Goal: Task Accomplishment & Management: Complete application form

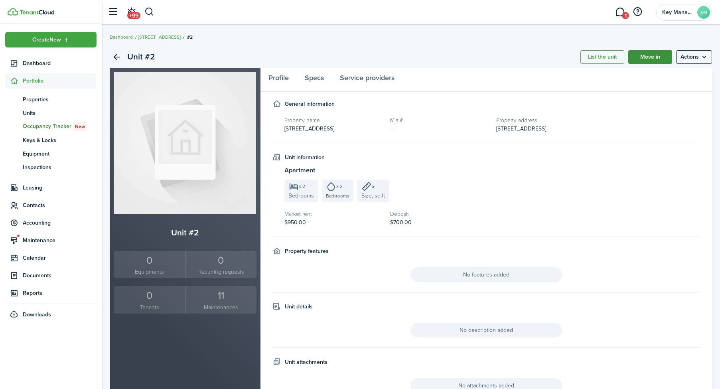
click at [665, 59] on link "Move in" at bounding box center [651, 57] width 44 height 14
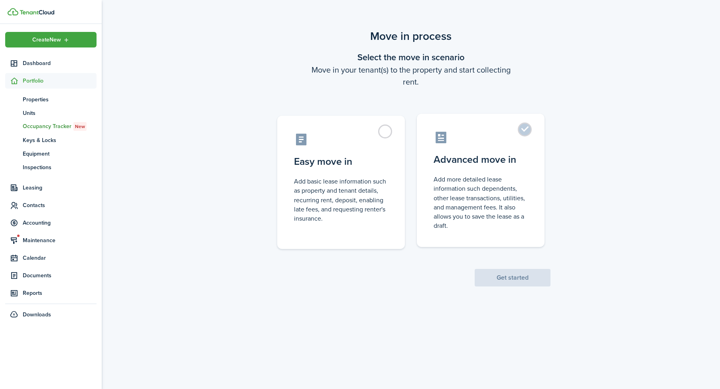
click at [478, 228] on control-radio-card-description "Add more detailed lease information such dependents, other lease transactions, …" at bounding box center [481, 202] width 94 height 55
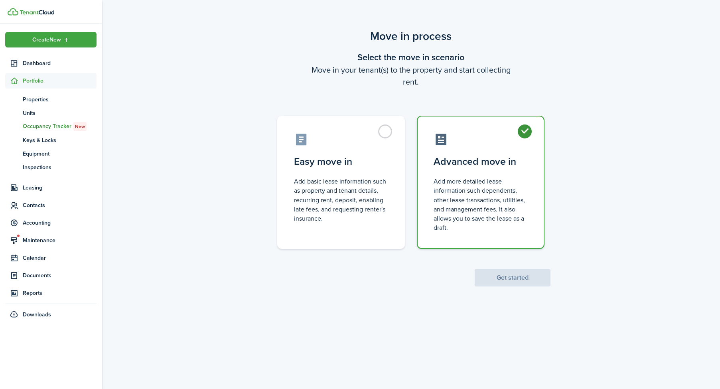
radio input "true"
click at [503, 271] on button "Get started" at bounding box center [513, 278] width 76 height 18
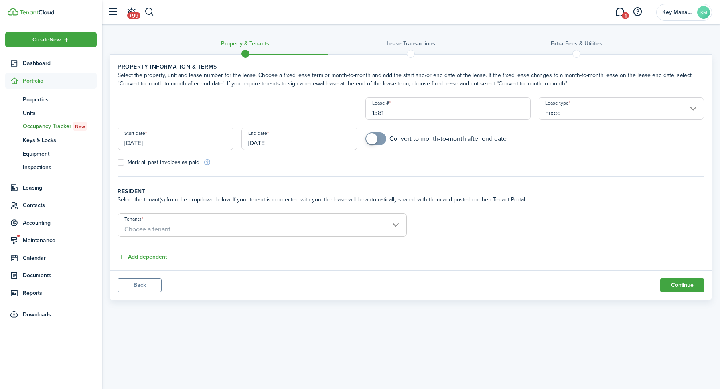
click at [198, 146] on input "[DATE]" at bounding box center [176, 139] width 116 height 22
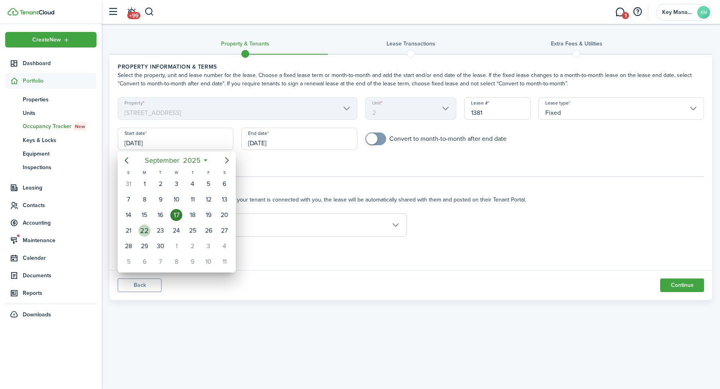
click at [144, 234] on div "22" at bounding box center [145, 231] width 12 height 12
type input "[DATE]"
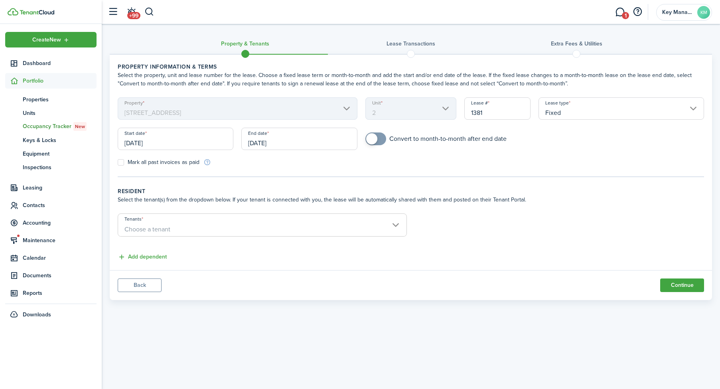
click at [267, 139] on input "[DATE]" at bounding box center [299, 139] width 116 height 22
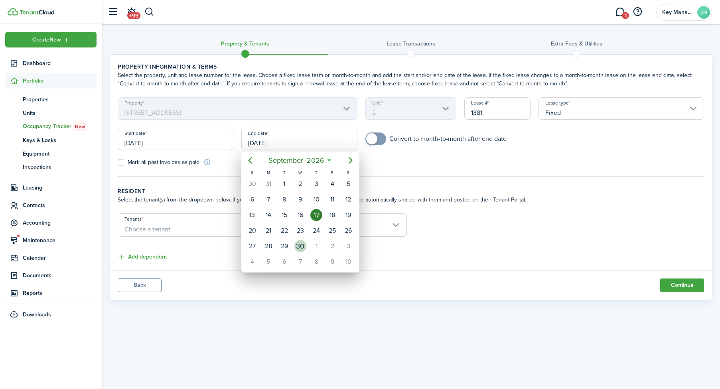
click at [303, 248] on div "30" at bounding box center [301, 246] width 12 height 12
type input "[DATE]"
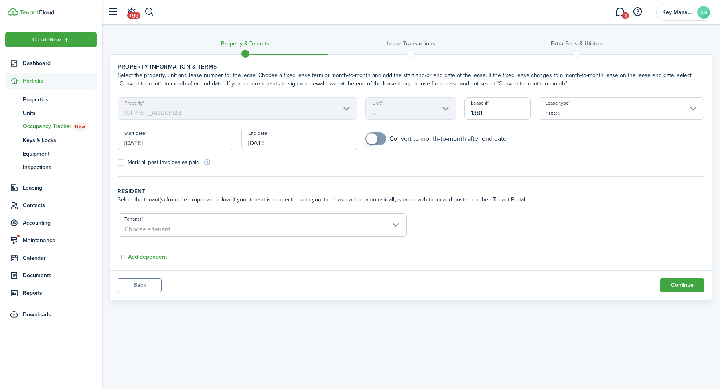
checkbox input "true"
click at [374, 140] on span at bounding box center [371, 138] width 11 height 11
click at [298, 235] on span "Choose a tenant" at bounding box center [262, 230] width 289 height 14
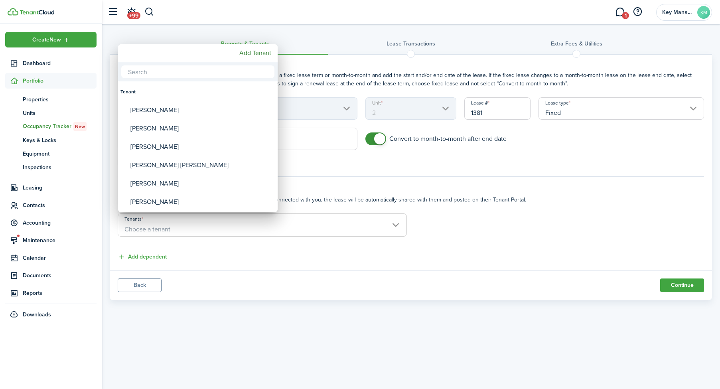
drag, startPoint x: 274, startPoint y: 65, endPoint x: 272, endPoint y: 59, distance: 5.7
click at [274, 63] on div at bounding box center [198, 71] width 160 height 19
click at [272, 59] on mbsc-button "Add Tenant" at bounding box center [255, 53] width 38 height 14
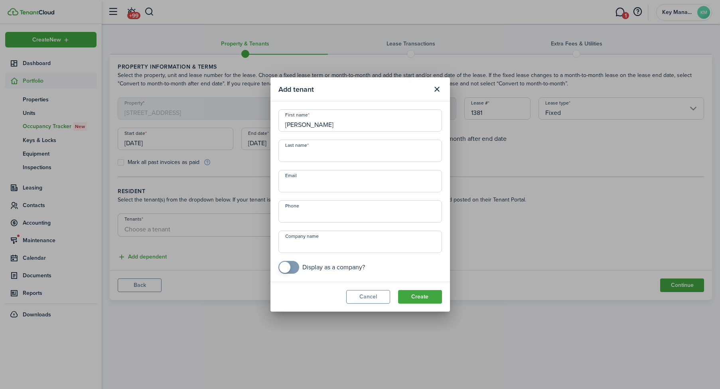
type input "[PERSON_NAME]"
type input "[EMAIL_ADDRESS][DOMAIN_NAME]"
click at [415, 291] on button "Create" at bounding box center [420, 297] width 44 height 14
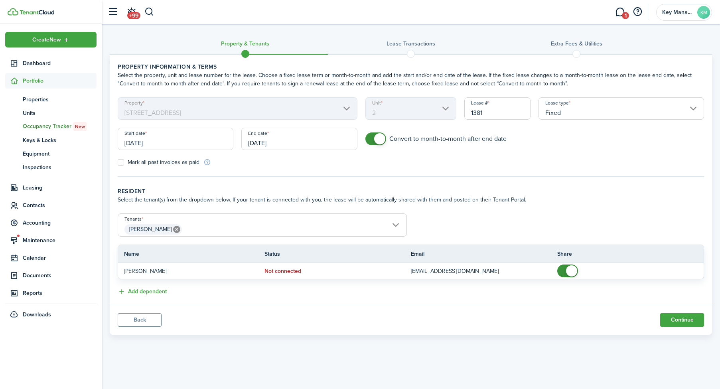
click at [243, 222] on input "[PERSON_NAME]" at bounding box center [262, 219] width 289 height 10
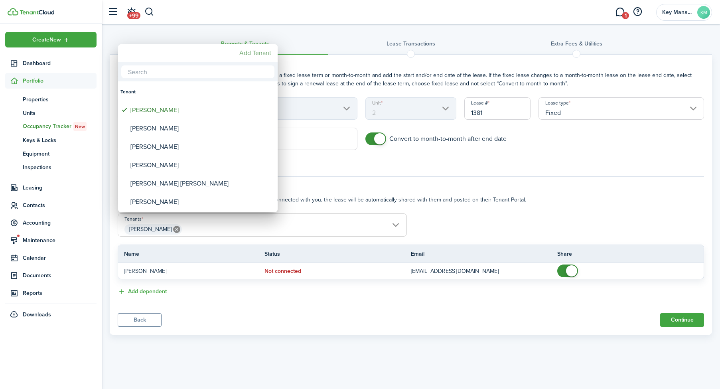
click at [264, 53] on mbsc-button "Add Tenant" at bounding box center [255, 53] width 38 height 14
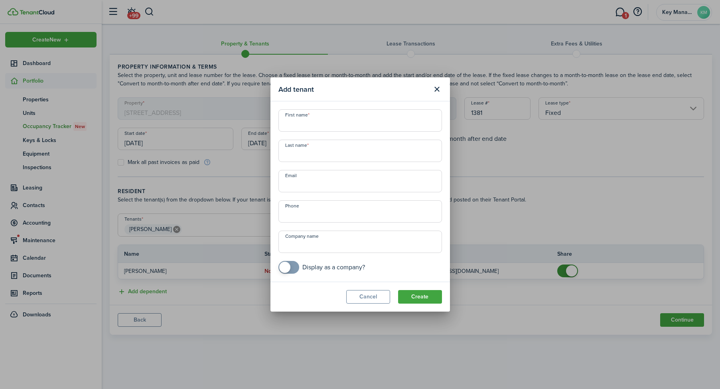
click at [320, 126] on input "First name" at bounding box center [361, 120] width 164 height 22
type input "[PERSON_NAME]"
click at [361, 190] on input "[PERSON_NAME][EMAIL_ADDRESS]com" at bounding box center [361, 181] width 164 height 22
click at [362, 188] on input "[PERSON_NAME][EMAIL_ADDRESS]com" at bounding box center [361, 181] width 164 height 22
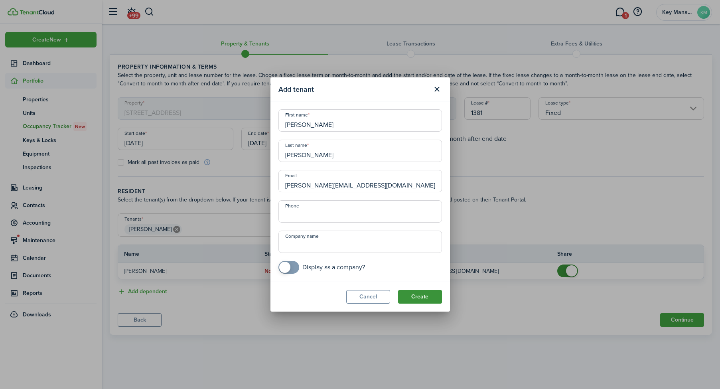
type input "[PERSON_NAME][EMAIL_ADDRESS][DOMAIN_NAME]"
click at [424, 294] on button "Create" at bounding box center [420, 297] width 44 height 14
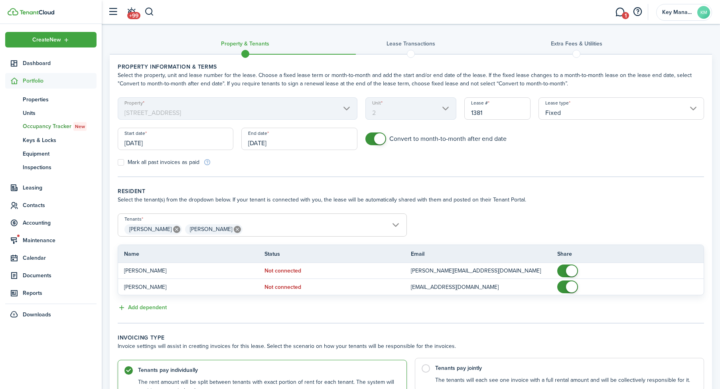
click at [504, 380] on control-radio-card-description "The tenants will each see one invoice with a full rental amount and will be col…" at bounding box center [565, 380] width 261 height 8
radio input "false"
radio input "true"
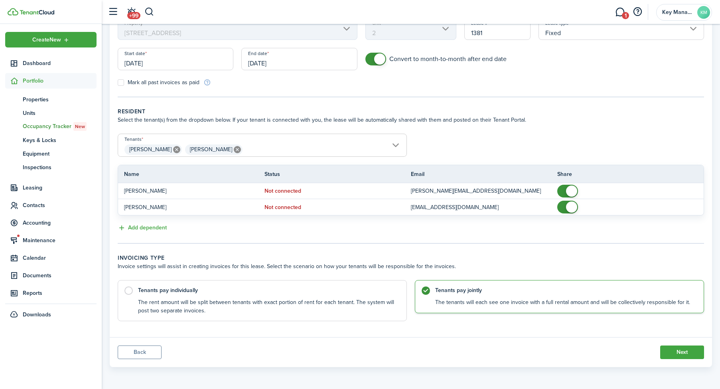
scroll to position [79, 0]
click at [697, 350] on button "Next" at bounding box center [683, 353] width 44 height 14
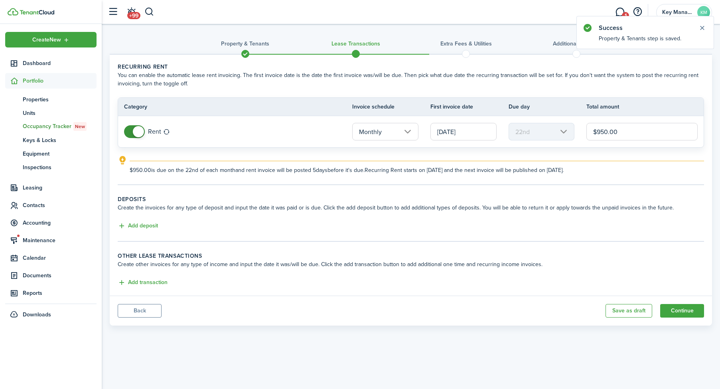
click at [483, 127] on input "[DATE]" at bounding box center [464, 132] width 66 height 18
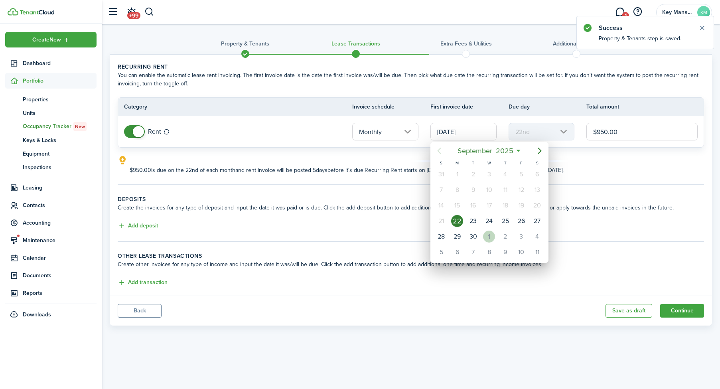
drag, startPoint x: 493, startPoint y: 235, endPoint x: 497, endPoint y: 231, distance: 5.1
click at [493, 235] on div "1" at bounding box center [489, 237] width 12 height 12
type input "[DATE]"
type input "1st"
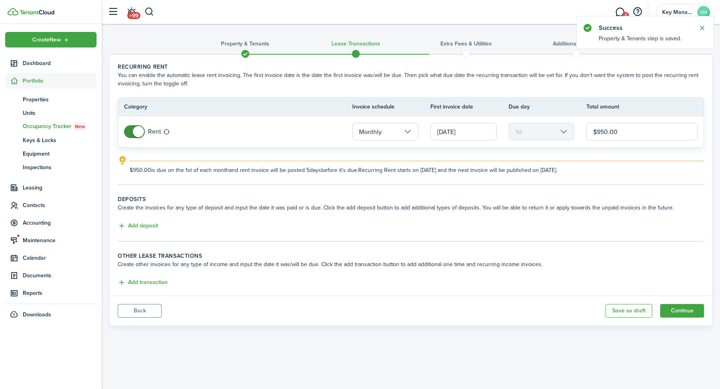
click at [610, 136] on input "$950.00" at bounding box center [642, 132] width 111 height 18
type input "$1,000.00"
click at [131, 226] on button "Add deposit" at bounding box center [138, 226] width 40 height 9
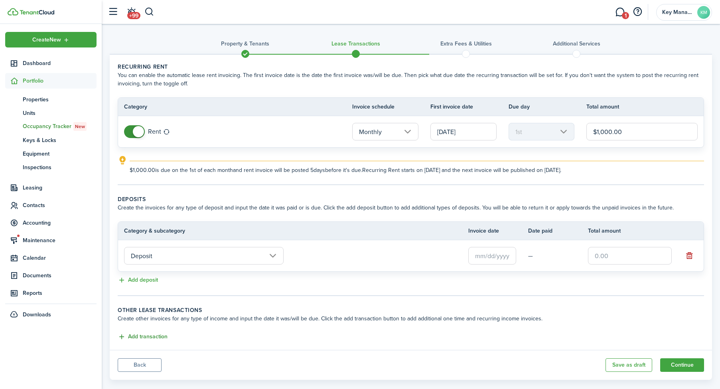
click at [162, 336] on button "Add transaction" at bounding box center [143, 336] width 50 height 9
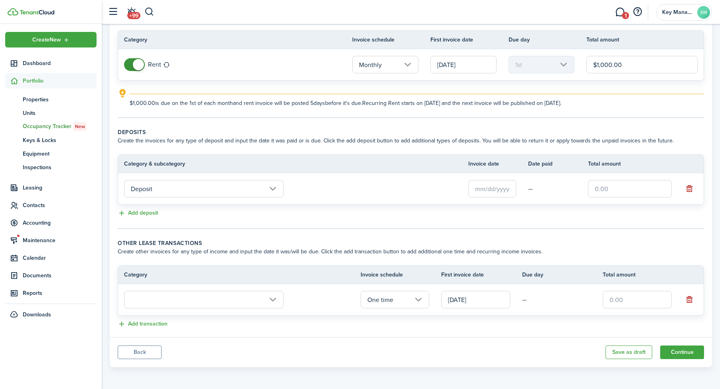
scroll to position [67, 0]
click at [615, 303] on input "text" at bounding box center [637, 300] width 69 height 18
click at [139, 307] on input "text" at bounding box center [204, 300] width 160 height 18
type input "$300.00"
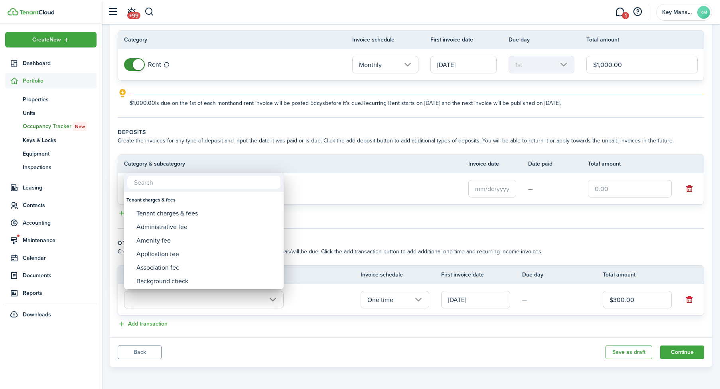
click at [169, 294] on div at bounding box center [360, 194] width 848 height 517
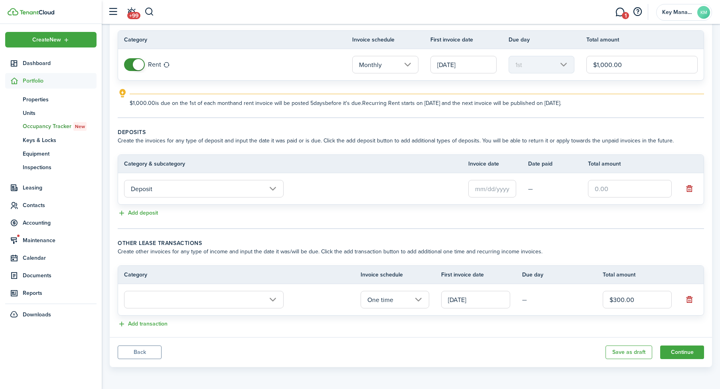
click at [169, 296] on input "text" at bounding box center [204, 300] width 160 height 18
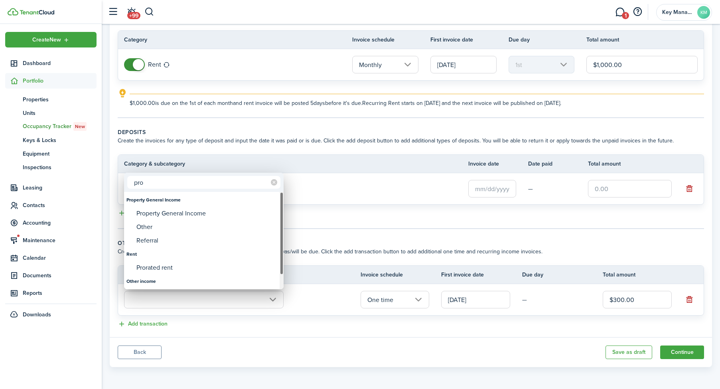
type input "pro"
click at [172, 267] on div "Prorated rent" at bounding box center [207, 268] width 141 height 14
type input "Rent / Prorated rent"
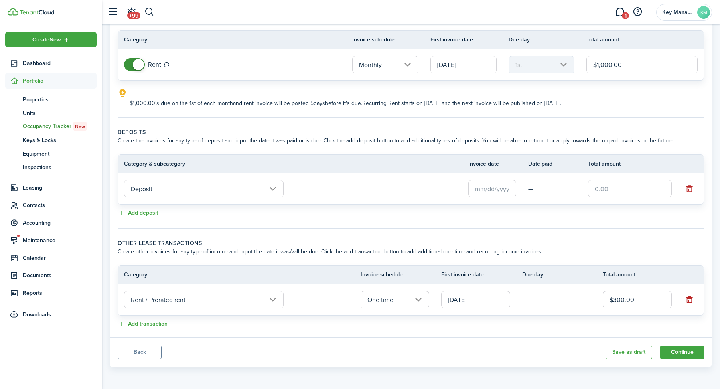
click at [629, 189] on input "text" at bounding box center [630, 189] width 84 height 18
click at [488, 187] on input "text" at bounding box center [493, 189] width 48 height 18
type input "$650.00"
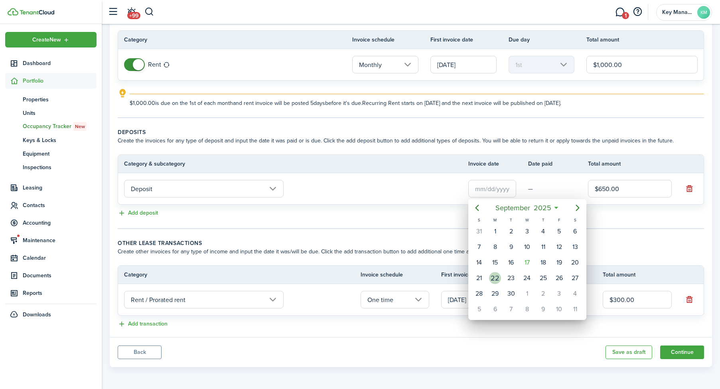
click at [497, 279] on div "22" at bounding box center [495, 278] width 12 height 12
type input "[DATE]"
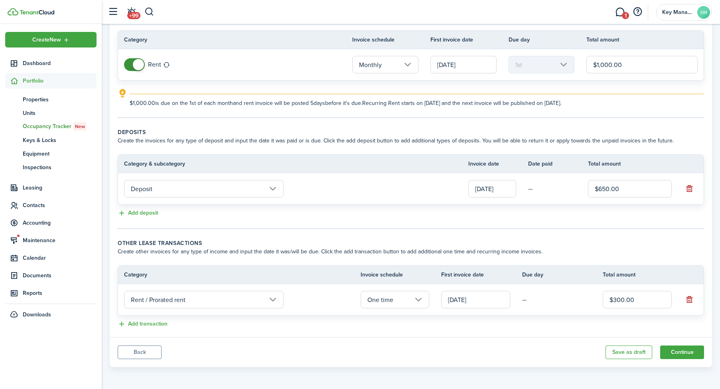
click at [686, 343] on panel-main-footer "Back Save as draft Continue" at bounding box center [411, 352] width 603 height 30
click at [663, 356] on button "Continue" at bounding box center [683, 353] width 44 height 14
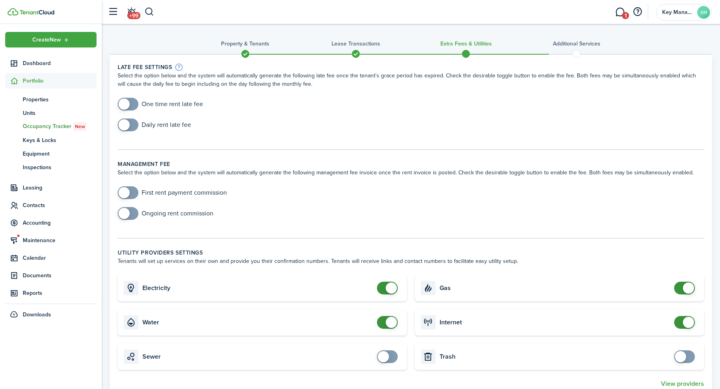
checkbox input "true"
click at [128, 102] on span at bounding box center [124, 104] width 11 height 11
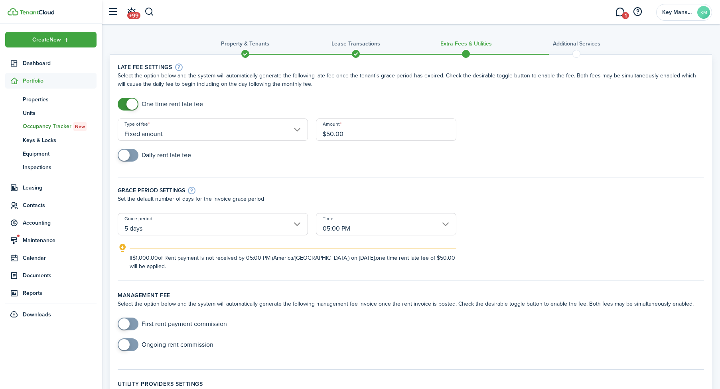
checkbox input "true"
click at [129, 157] on span at bounding box center [124, 155] width 11 height 11
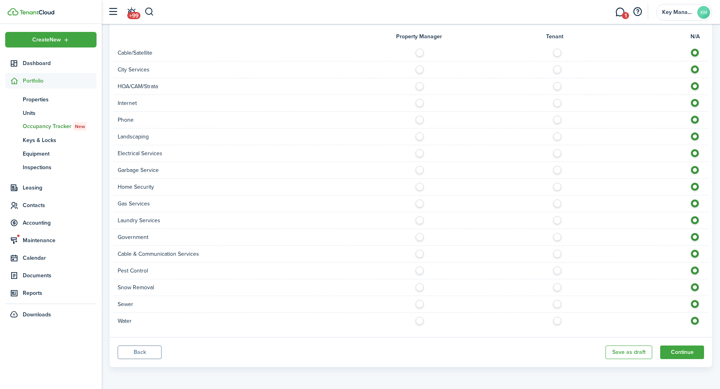
scroll to position [610, 0]
click at [691, 350] on button "Continue" at bounding box center [683, 353] width 44 height 14
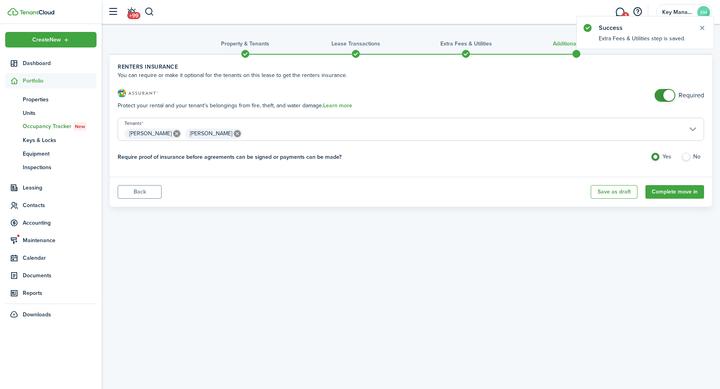
scroll to position [1, 0]
checkbox input "false"
click at [661, 95] on span at bounding box center [665, 95] width 8 height 13
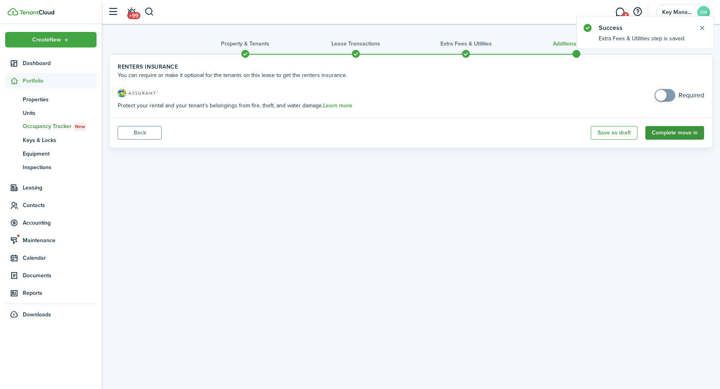
drag, startPoint x: 669, startPoint y: 117, endPoint x: 668, endPoint y: 126, distance: 9.3
click at [669, 118] on panel-main "Renters Insurance You can require or make it optional for the tenants on this l…" at bounding box center [411, 101] width 603 height 94
click at [668, 126] on button "Complete move in" at bounding box center [675, 133] width 59 height 14
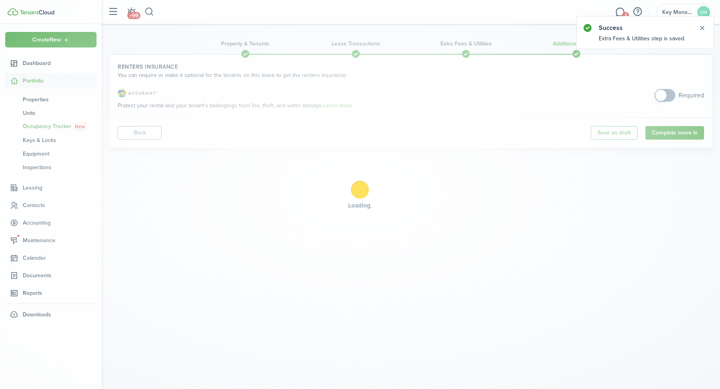
scroll to position [0, 0]
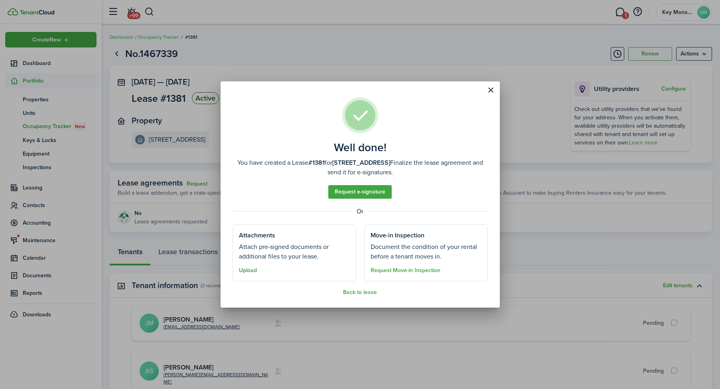
click at [249, 269] on button "Upload" at bounding box center [248, 270] width 18 height 6
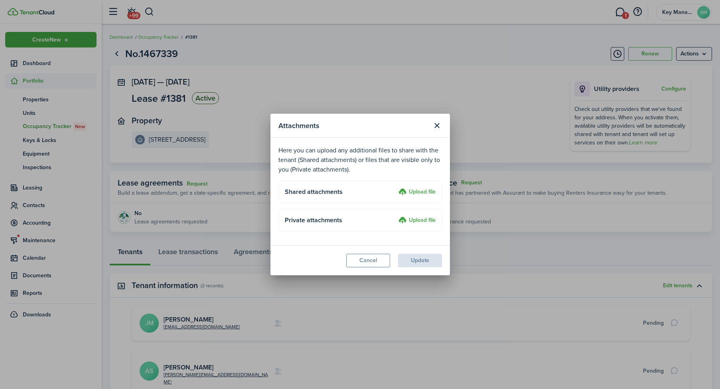
click at [423, 194] on label "Upload file" at bounding box center [417, 193] width 37 height 10
click at [396, 188] on input "Upload file" at bounding box center [396, 188] width 0 height 0
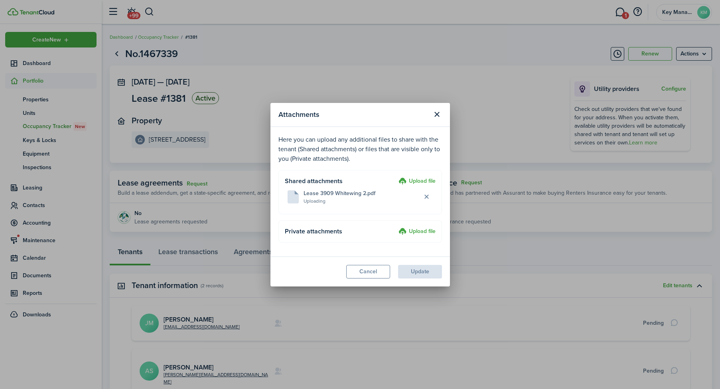
click at [421, 226] on upload-layout "Private attachments Upload file" at bounding box center [361, 231] width 164 height 22
click at [422, 230] on label "Upload file" at bounding box center [417, 232] width 37 height 10
click at [396, 227] on input "Upload file" at bounding box center [396, 227] width 0 height 0
click at [430, 232] on label "Upload file" at bounding box center [417, 232] width 37 height 10
click at [396, 227] on input "Upload file" at bounding box center [396, 227] width 0 height 0
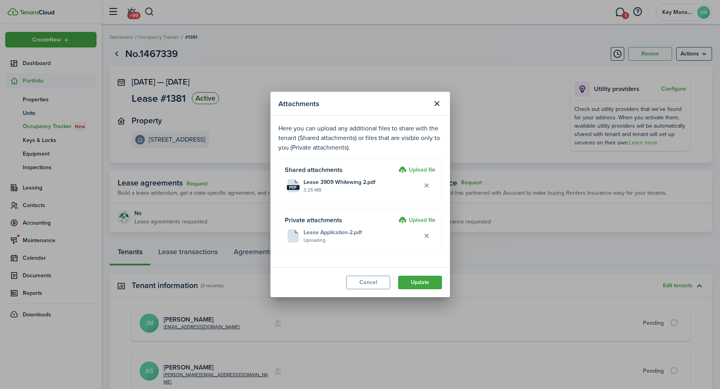
click at [421, 222] on label "Upload file" at bounding box center [417, 221] width 37 height 10
click at [396, 216] on input "Upload file" at bounding box center [396, 216] width 0 height 0
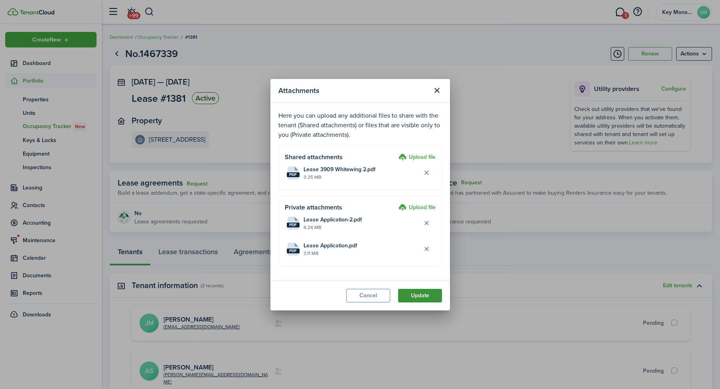
click at [421, 296] on button "Update" at bounding box center [420, 296] width 44 height 14
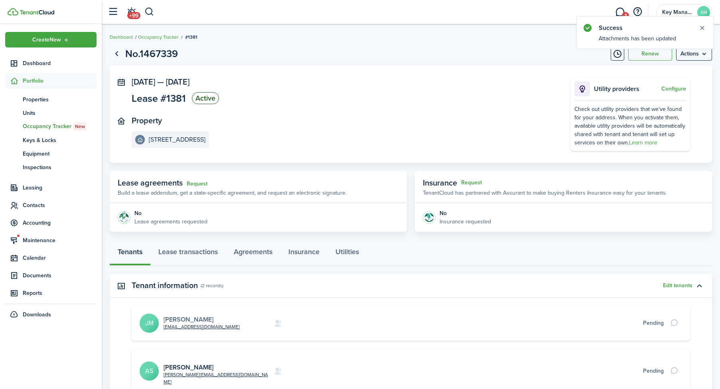
click at [196, 318] on link "[PERSON_NAME]" at bounding box center [189, 319] width 50 height 9
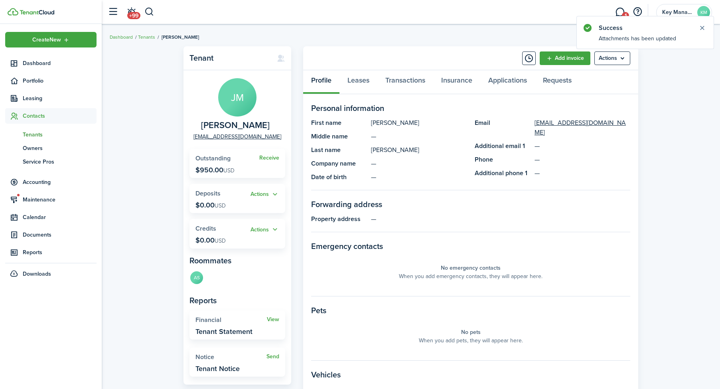
click at [405, 95] on panel-main-body "Personal information First name [PERSON_NAME] name — Last name [PERSON_NAME] Co…" at bounding box center [470, 291] width 335 height 395
click at [408, 89] on link "Transactions" at bounding box center [406, 82] width 56 height 24
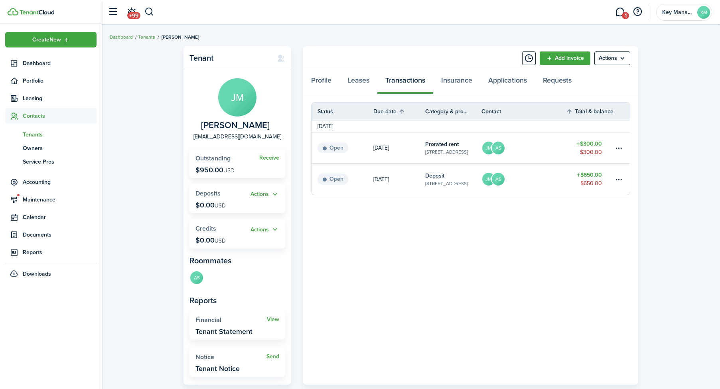
click at [595, 178] on table-amount-title "$650.00" at bounding box center [589, 175] width 25 height 8
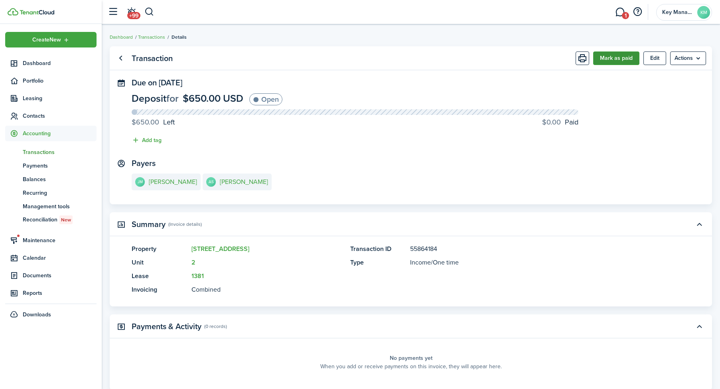
click at [623, 60] on button "Mark as paid" at bounding box center [617, 58] width 46 height 14
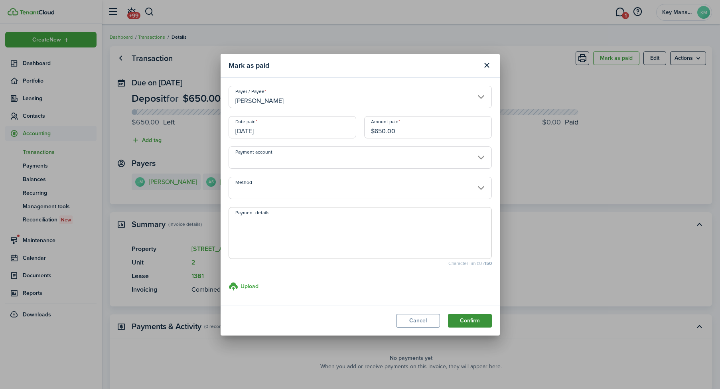
click at [472, 322] on button "Confirm" at bounding box center [470, 321] width 44 height 14
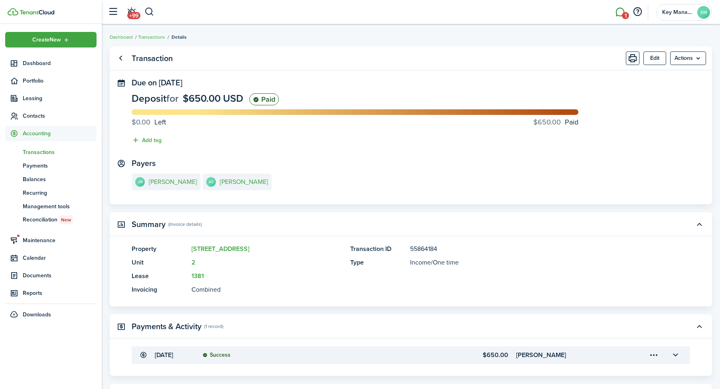
click at [616, 16] on link "1" at bounding box center [620, 12] width 15 height 20
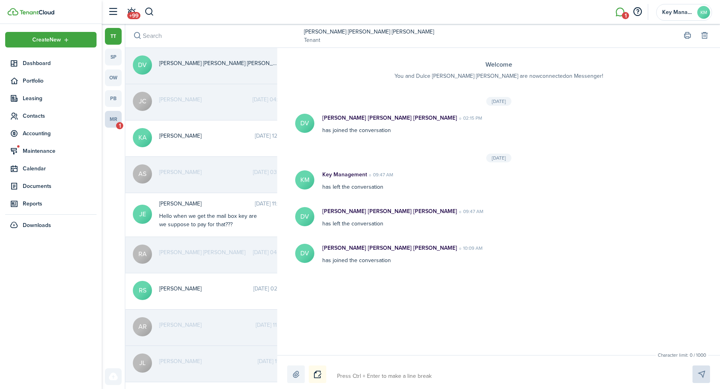
click at [111, 119] on link "mr 1" at bounding box center [113, 119] width 17 height 17
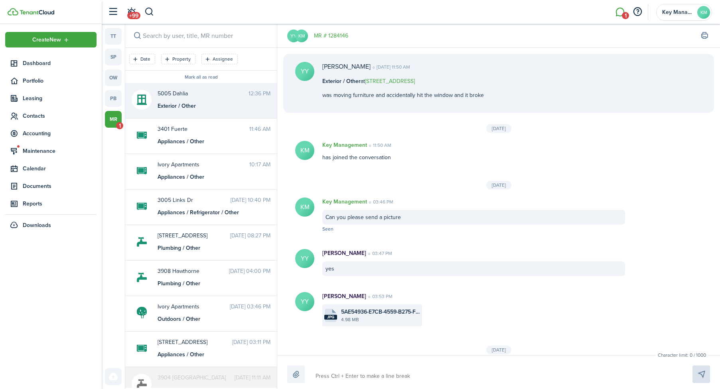
scroll to position [42, 0]
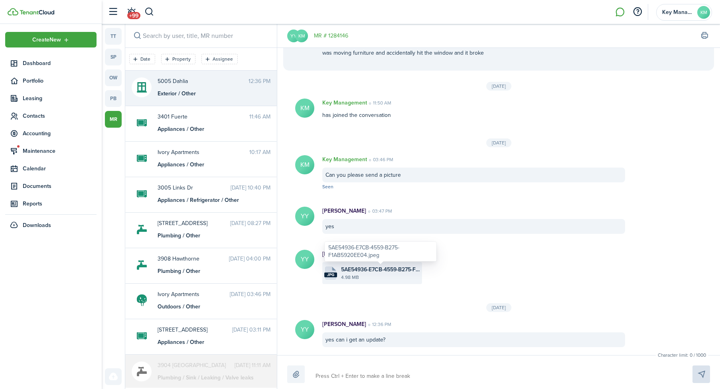
click at [371, 261] on div "5AE54936-E7CB-4559-B275-F1AB5920EE04.jpeg" at bounding box center [381, 252] width 112 height 20
click at [369, 273] on span "5AE54936-E7CB-4559-B275-F1AB5920EE04.jpeg" at bounding box center [380, 269] width 79 height 8
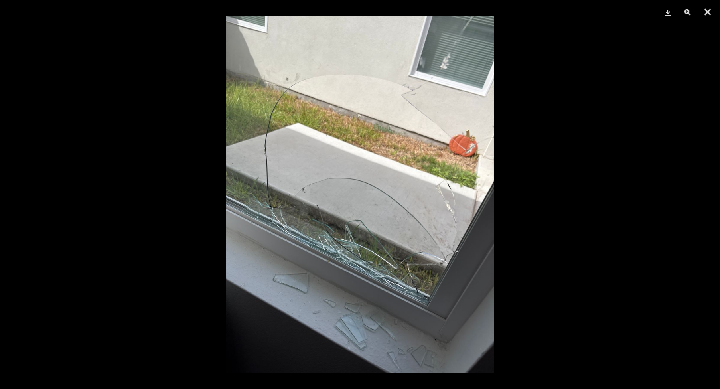
click at [103, 209] on div at bounding box center [360, 194] width 720 height 389
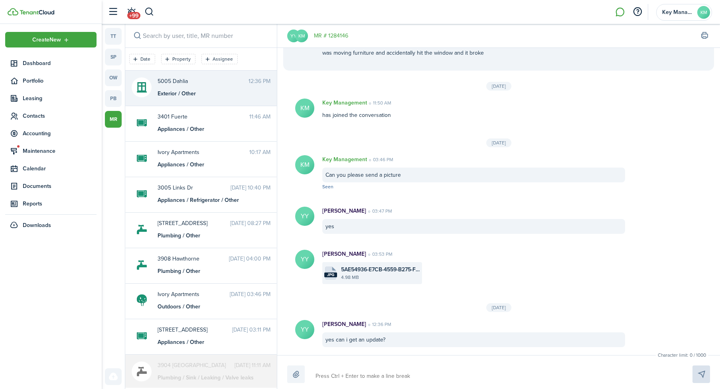
click at [377, 380] on textarea at bounding box center [495, 377] width 364 height 14
type textarea "W"
type textarea "We"
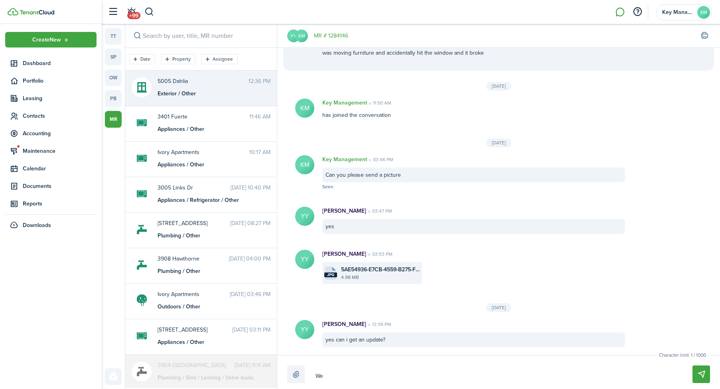
type textarea "We"
type textarea "We w"
type textarea "We wi"
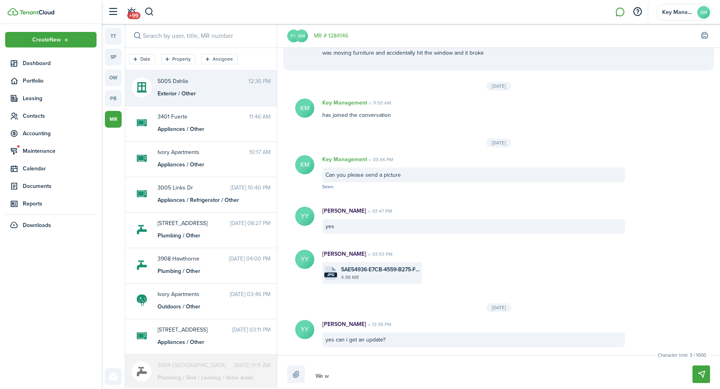
type textarea "We wi"
type textarea "We wil"
type textarea "We will"
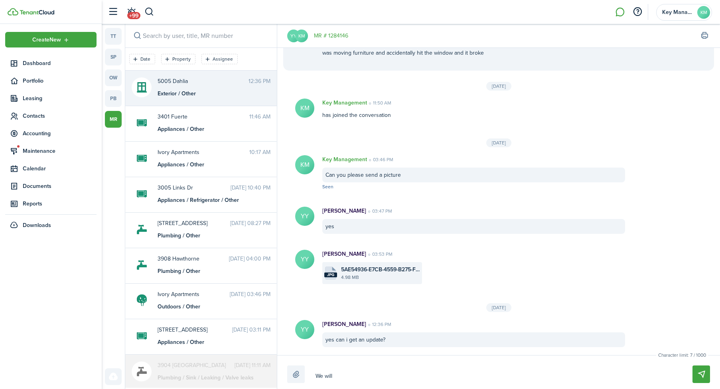
type textarea "We will"
type textarea "We will b"
type textarea "We will be"
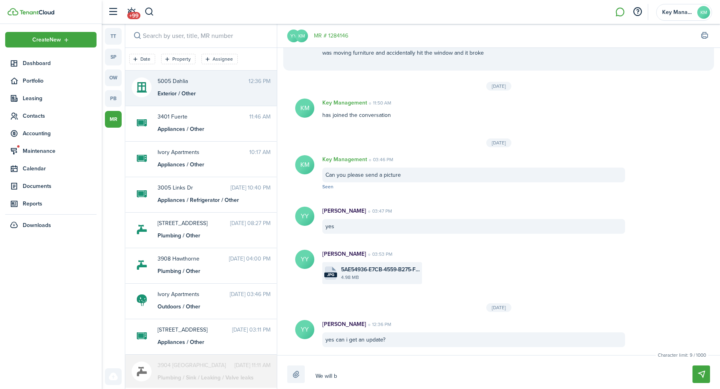
type textarea "We will be"
type textarea "We will be a"
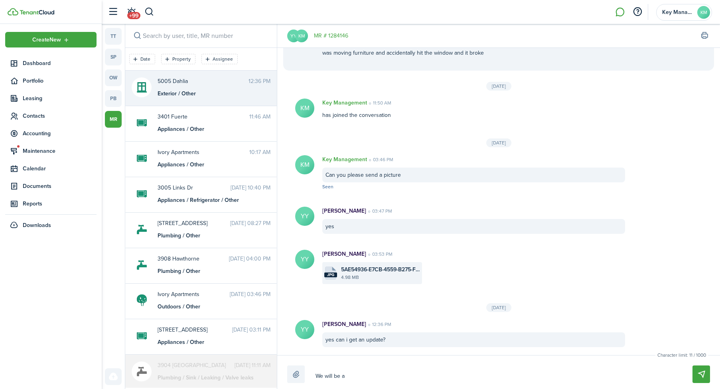
type textarea "We will be ab"
type textarea "We will be abl"
type textarea "We will be able"
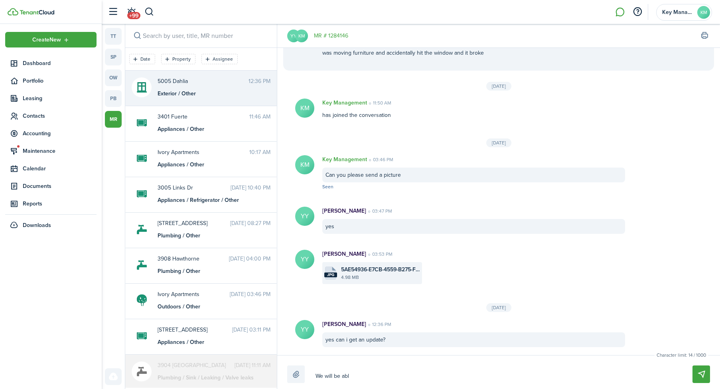
type textarea "We will be able"
type textarea "We will be able o"
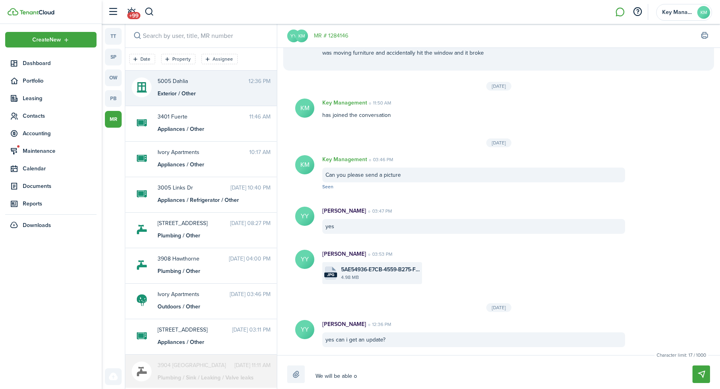
type textarea "We will be able"
type textarea "We will be able t"
type textarea "We will be able to"
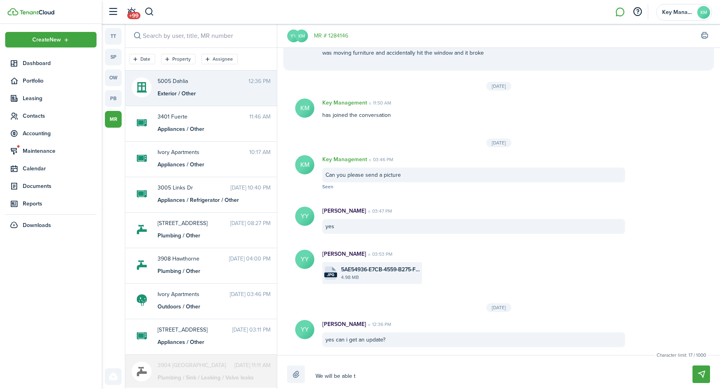
type textarea "We will be able to"
type textarea "We will be able to r"
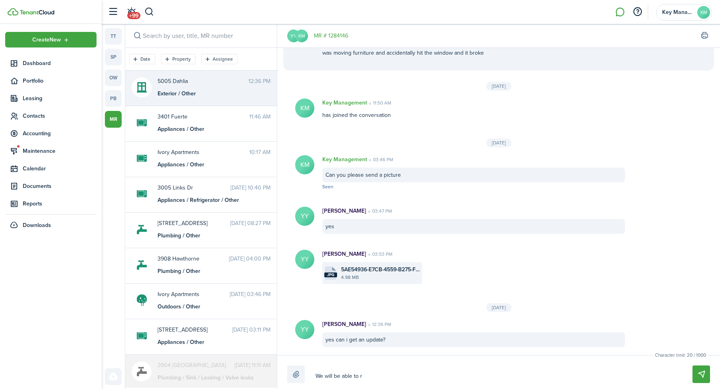
type textarea "We will be able to re"
type textarea "We will be able to rep"
type textarea "We will be able to repl"
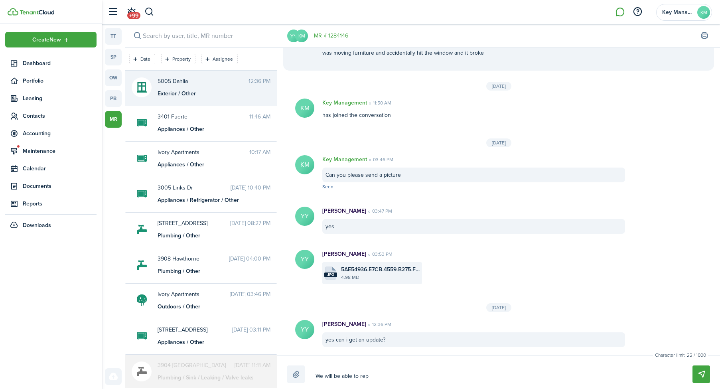
type textarea "We will be able to repl"
type textarea "We will be able to repla"
type textarea "We will be able to replac"
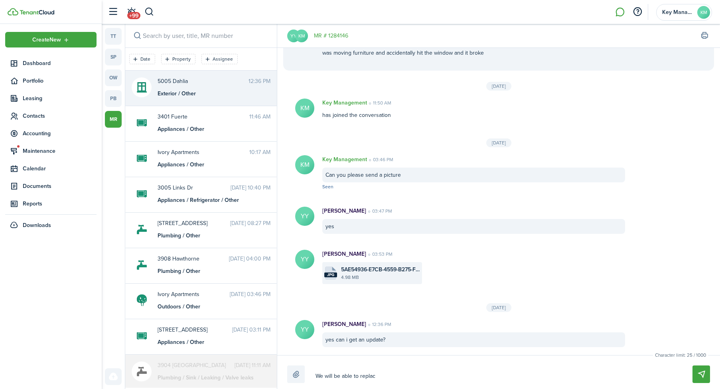
type textarea "We will be able to replace"
type textarea "We will be able to replace t"
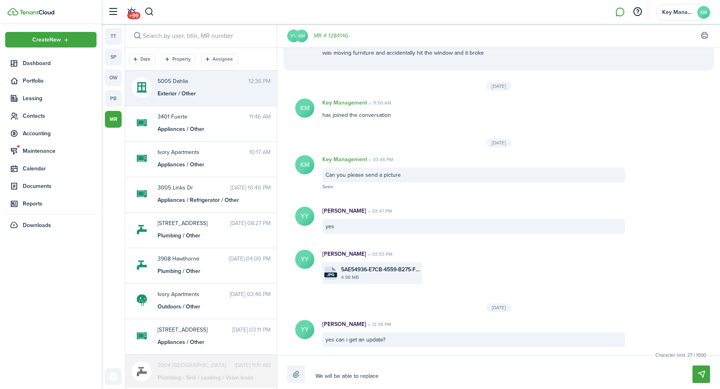
type textarea "We will be able to replace t"
type textarea "We will be able to replace th"
type textarea "We will be able to replace the"
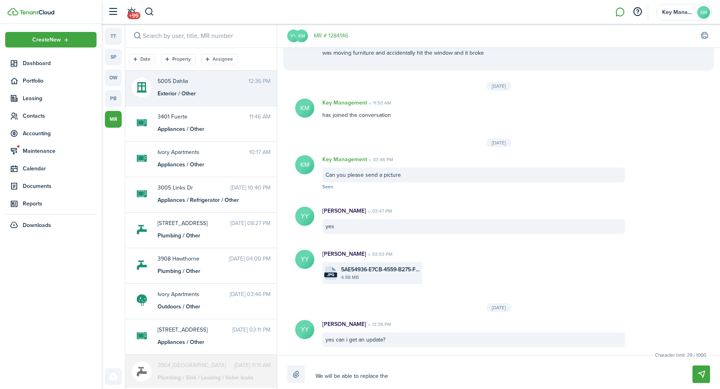
type textarea "We will be able to replace the"
type textarea "We will be able to replace the w"
type textarea "We will be able to replace the wi"
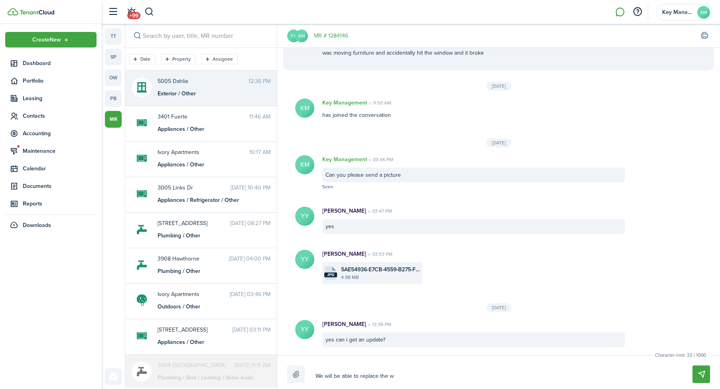
type textarea "We will be able to replace the wi"
type textarea "We will be able to replace the win"
type textarea "We will be able to replace the wind"
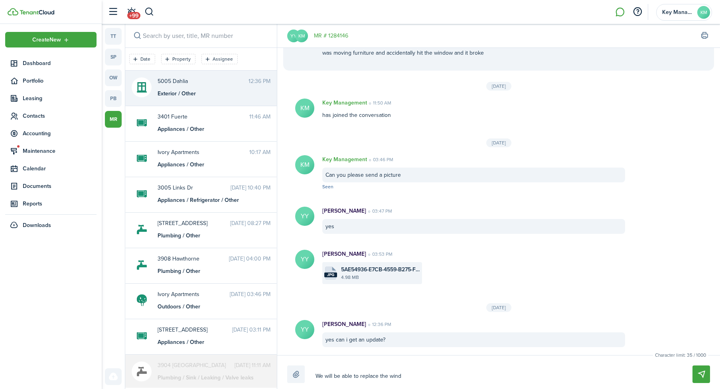
type textarea "We will be able to replace the windo"
type textarea "We will be able to replace the window"
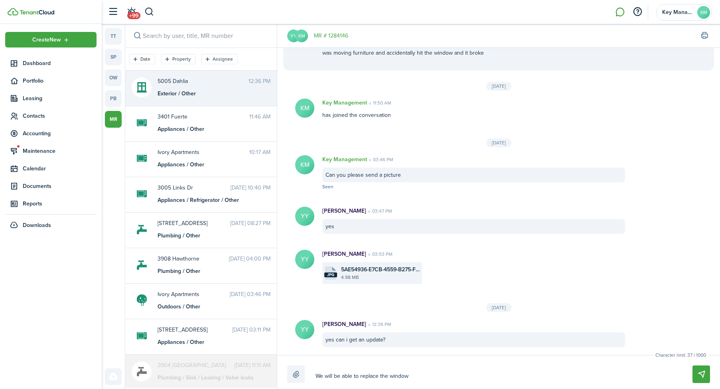
type textarea "We will be able to replace the window"
type textarea "We will be able to replace the window b"
type textarea "We will be able to replace the window bu"
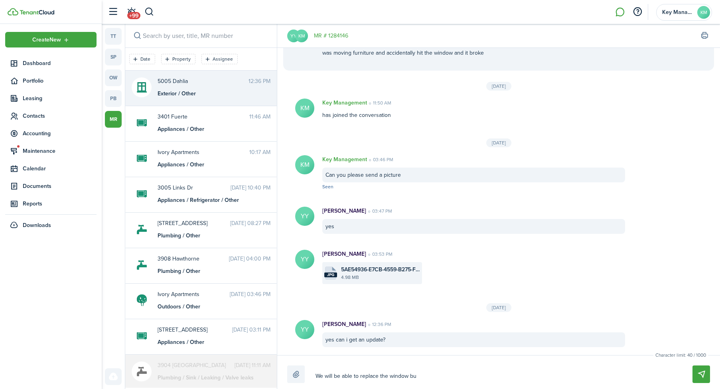
type textarea "We will be able to replace the window but"
type textarea "We will be able to replace the window but y"
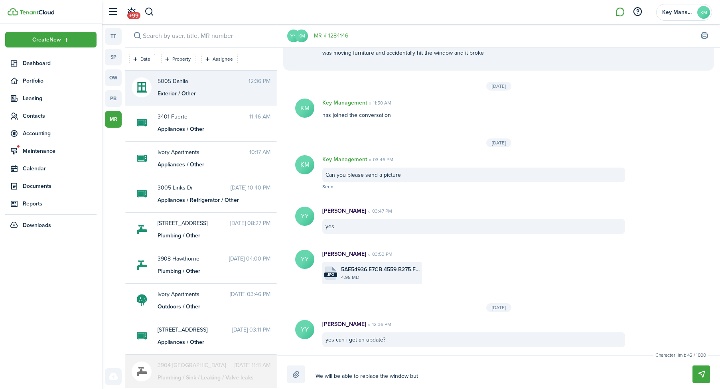
type textarea "We will be able to replace the window but y"
type textarea "We will be able to replace the window but yo"
type textarea "We will be able to replace the window but you"
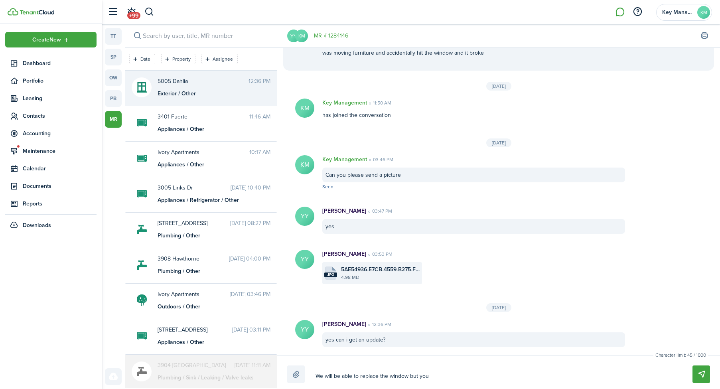
type textarea "We will be able to replace the window but you"
type textarea "We will be able to replace the window but you w"
type textarea "We will be able to replace the window but you wi"
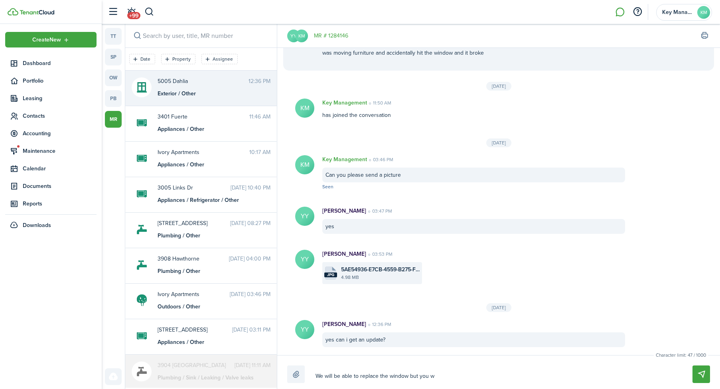
type textarea "We will be able to replace the window but you wi"
type textarea "We will be able to replace the window but you wil"
type textarea "We will be able to replace the window but you will"
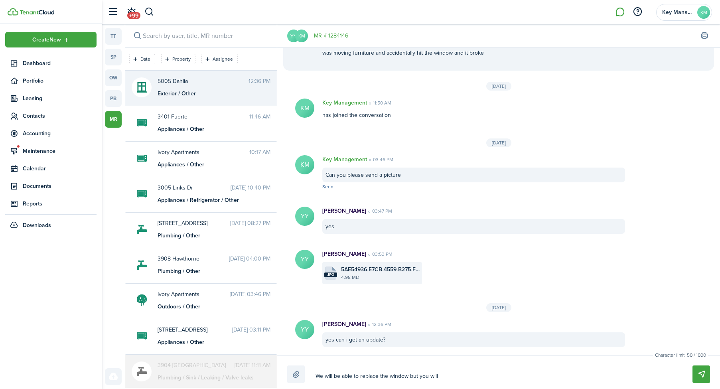
type textarea "We will be able to replace the window but you will"
type textarea "We will be able to replace the window but you will b"
type textarea "We will be able to replace the window but you will"
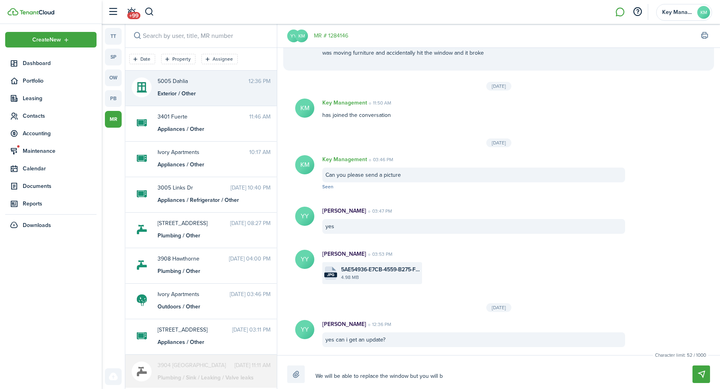
type textarea "We will be able to replace the window but you will"
type textarea "We will be able to replace the window but you will n"
type textarea "We will be able to replace the window but you will ne"
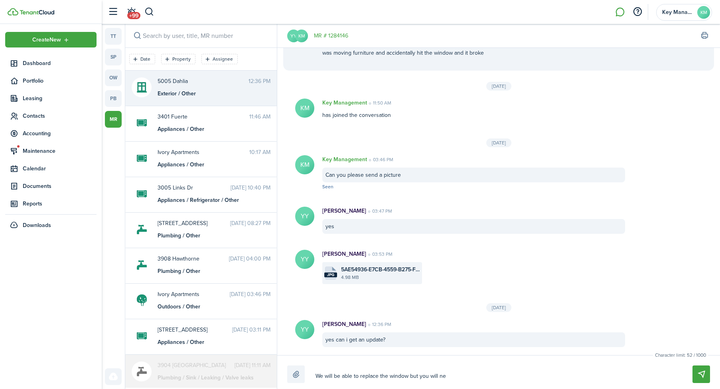
type textarea "We will be able to replace the window but you will nee"
type textarea "We will be able to replace the window but you will need"
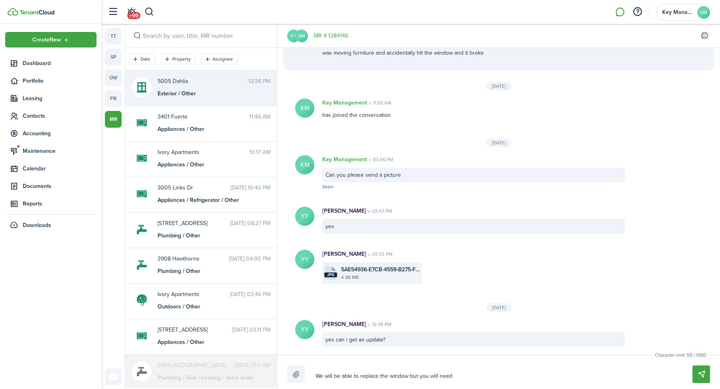
type textarea "We will be able to replace the window but you will need"
type textarea "We will be able to replace the window but you will need t"
type textarea "We will be able to replace the window but you will need to"
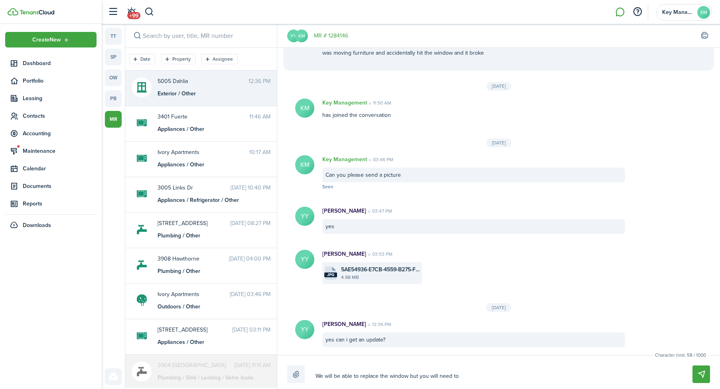
type textarea "We will be able to replace the window but you will need to"
type textarea "We will be able to replace the window but you will need to p"
type textarea "We will be able to replace the window but you will need to pa"
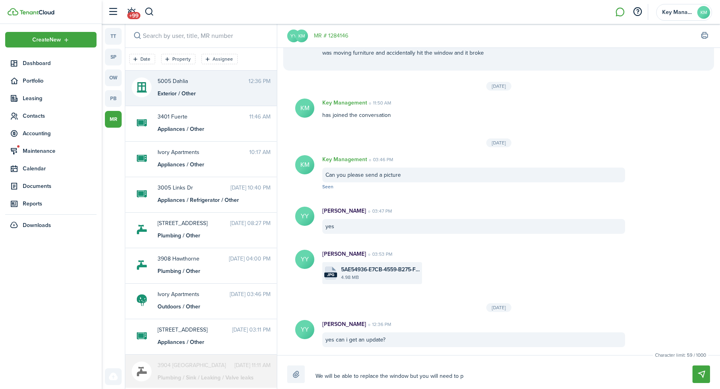
type textarea "We will be able to replace the window but you will need to pa"
type textarea "We will be able to replace the window but you will need to pay"
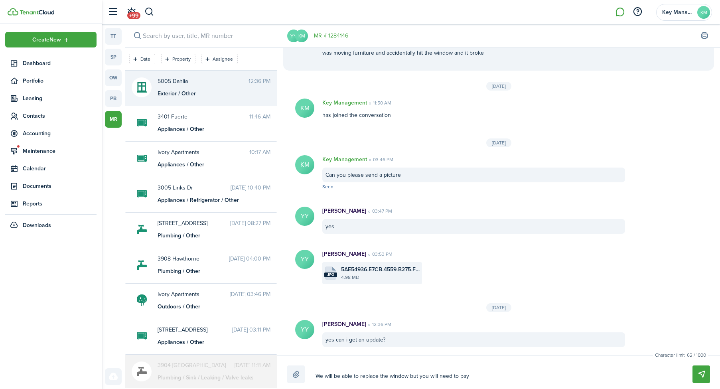
type textarea "We will be able to replace the window but you will need to pay t"
type textarea "We will be able to replace the window but you will need to pay th"
type textarea "We will be able to replace the window but you will need to pay the"
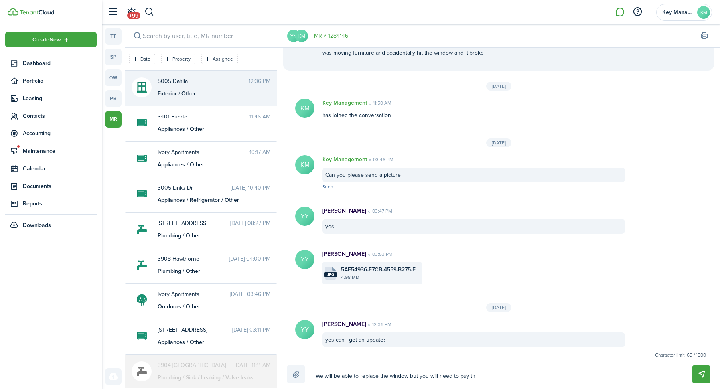
type textarea "We will be able to replace the window but you will need to pay the"
type textarea "We will be able to replace the window but you will need to pay the f"
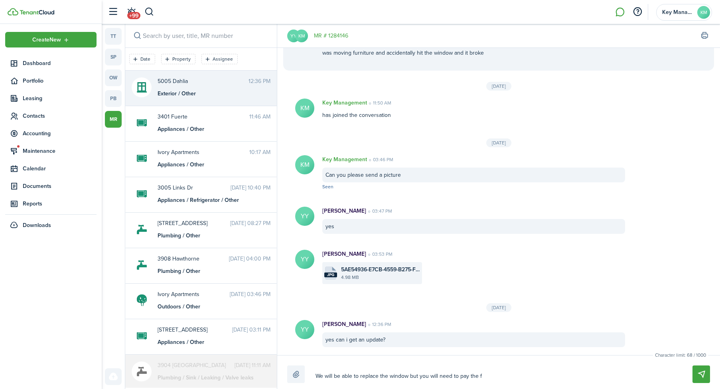
type textarea "We will be able to replace the window but you will need to pay the fe"
type textarea "We will be able to replace the window but you will need to pay the fee"
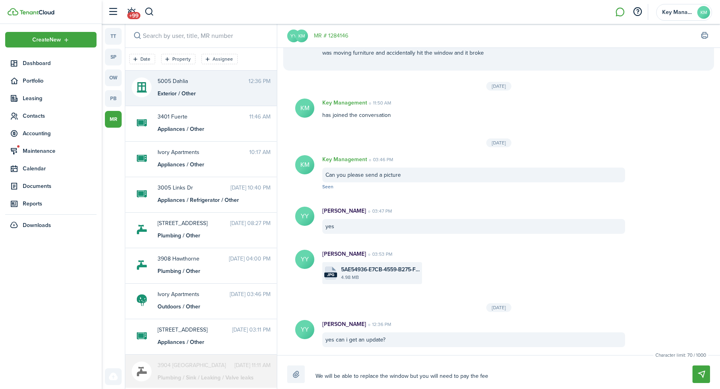
type textarea "We will be able to replace the window but you will need to pay the fee"
type textarea "We will be able to replace the window but you will need to pay the fee o"
type textarea "We will be able to replace the window but you will need to pay the fee of"
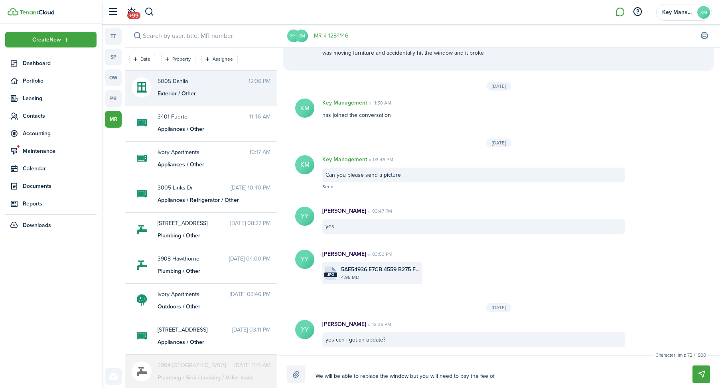
type textarea "We will be able to replace the window but you will need to pay the fee of"
type textarea "We will be able to replace the window but you will need to pay the fee of t"
type textarea "We will be able to replace the window but you will need to pay the fee of th"
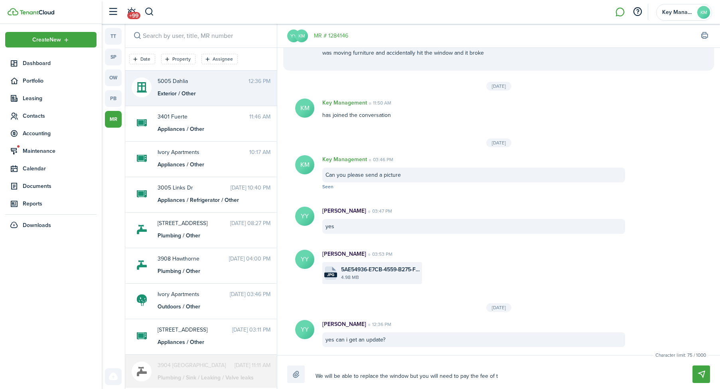
type textarea "We will be able to replace the window but you will need to pay the fee of th"
type textarea "We will be able to replace the window but you will need to pay the fee of the"
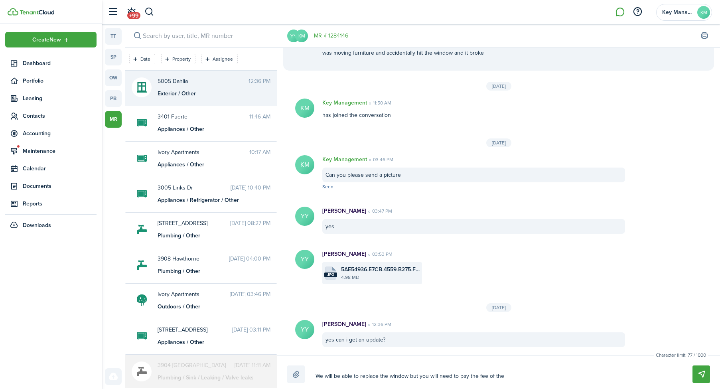
type textarea "We will be able to replace the window but you will need to pay the fee of the w"
type textarea "We will be able to replace the window but you will need to pay the fee of the wi"
type textarea "We will be able to replace the window but you will need to pay the fee of the w…"
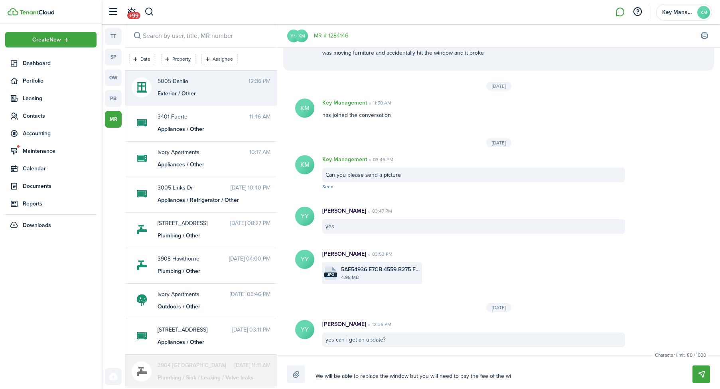
type textarea "We will be able to replace the window but you will need to pay the fee of the w…"
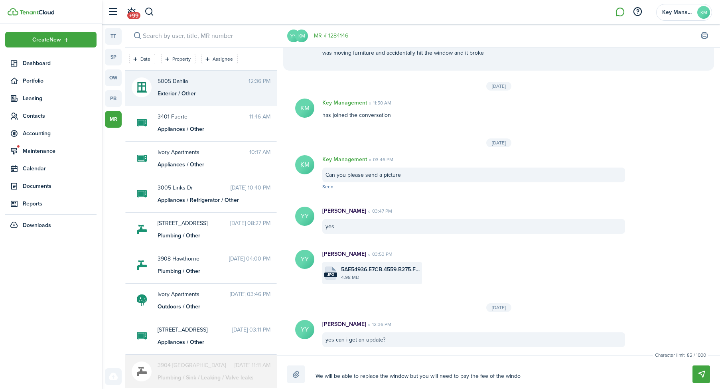
type textarea "We will be able to replace the window but you will need to pay the fee of the w…"
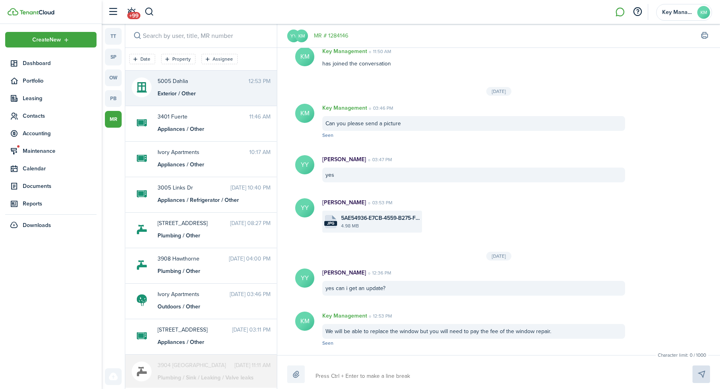
scroll to position [137, 0]
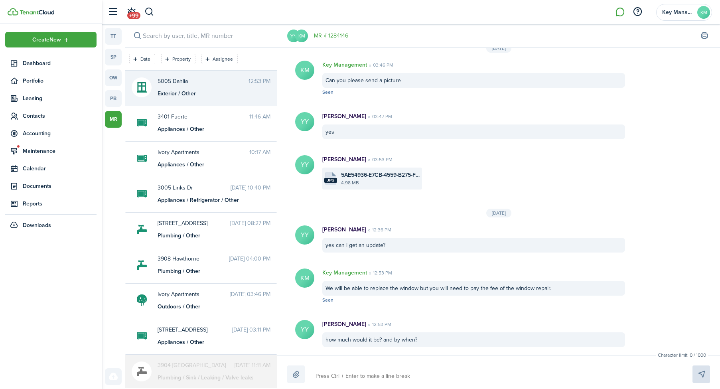
click at [624, 14] on li at bounding box center [620, 12] width 18 height 20
click at [621, 14] on li at bounding box center [620, 12] width 18 height 20
click at [302, 36] on avatar-text "KM" at bounding box center [301, 36] width 13 height 13
drag, startPoint x: 337, startPoint y: 158, endPoint x: 325, endPoint y: 162, distance: 12.4
click at [334, 159] on p "[PERSON_NAME]" at bounding box center [345, 159] width 44 height 8
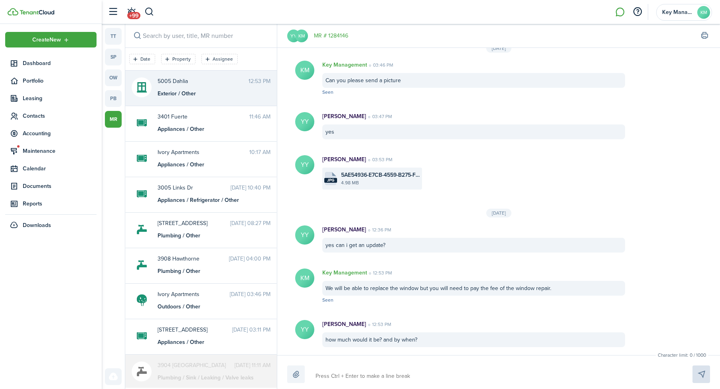
drag, startPoint x: 305, startPoint y: 164, endPoint x: 302, endPoint y: 148, distance: 16.2
click at [305, 164] on avatar-text "YY" at bounding box center [304, 164] width 19 height 19
drag, startPoint x: 302, startPoint y: 41, endPoint x: 295, endPoint y: 37, distance: 8.1
click at [301, 40] on avatar-text "KM" at bounding box center [301, 36] width 13 height 13
click at [293, 36] on avatar-text "YY" at bounding box center [293, 36] width 13 height 13
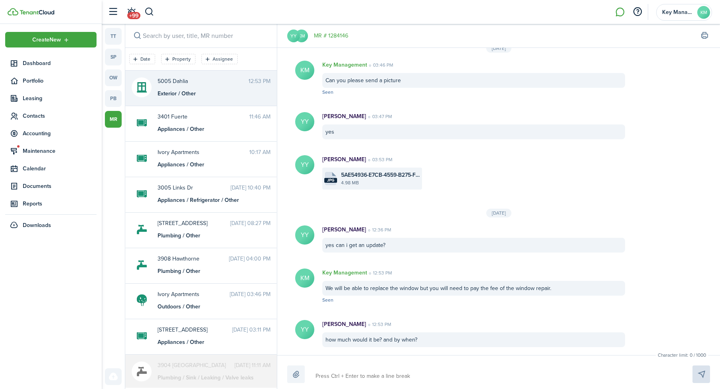
click at [293, 35] on avatar-text "YY" at bounding box center [293, 36] width 13 height 13
click at [439, 368] on div at bounding box center [498, 375] width 423 height 18
click at [441, 372] on textarea at bounding box center [495, 377] width 364 height 14
click at [456, 378] on textarea "We are scheduling with the glass man when he can order ir and install. We will …" at bounding box center [495, 377] width 364 height 14
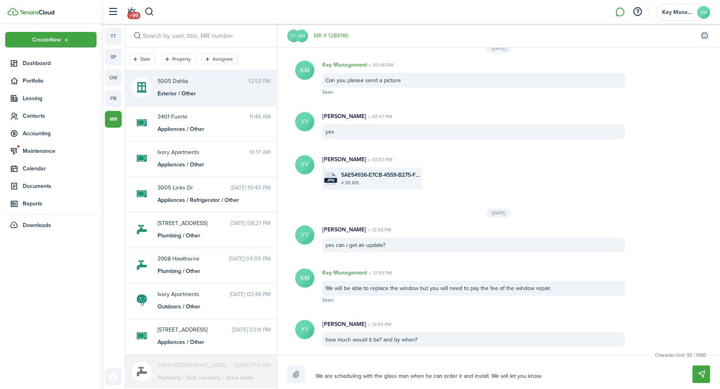
click at [459, 378] on textarea "We are scheduling with the glass man when he can order ir and install. We will …" at bounding box center [495, 377] width 364 height 14
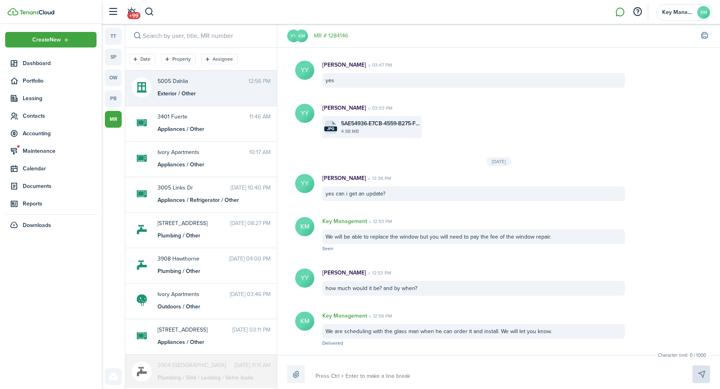
click at [352, 178] on p "[PERSON_NAME]" at bounding box center [345, 178] width 44 height 8
drag, startPoint x: 306, startPoint y: 33, endPoint x: 302, endPoint y: 34, distance: 4.2
click at [305, 33] on avatar-text "KM" at bounding box center [301, 36] width 13 height 13
drag, startPoint x: 340, startPoint y: 67, endPoint x: 252, endPoint y: 51, distance: 89.7
click at [340, 67] on p "[PERSON_NAME]" at bounding box center [345, 65] width 44 height 8
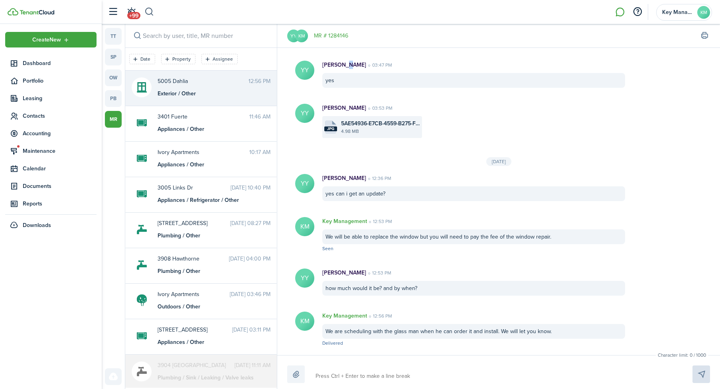
click at [148, 16] on button "button" at bounding box center [149, 12] width 10 height 14
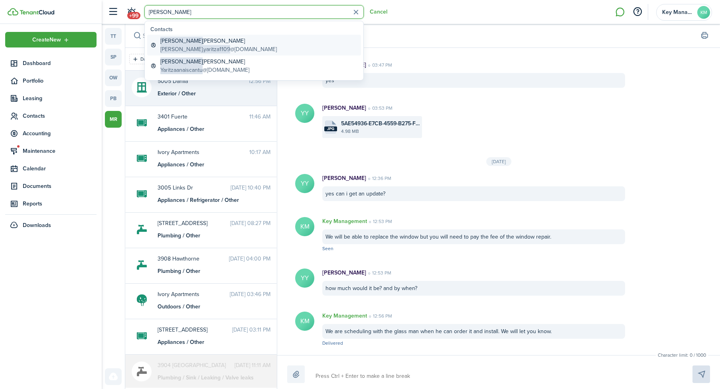
click at [230, 51] on global-search-item-description "[PERSON_NAME].yaritza1109 @[DOMAIN_NAME]" at bounding box center [218, 49] width 117 height 8
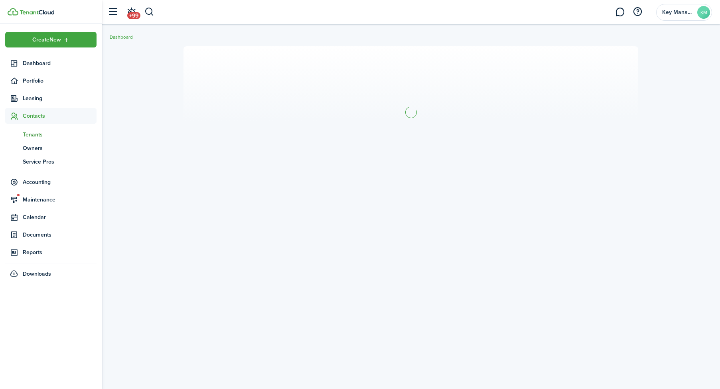
click at [430, 65] on section at bounding box center [411, 112] width 455 height 132
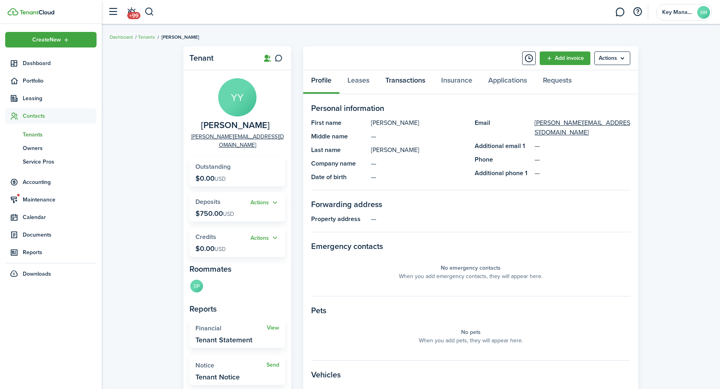
click at [412, 82] on link "Transactions" at bounding box center [406, 82] width 56 height 24
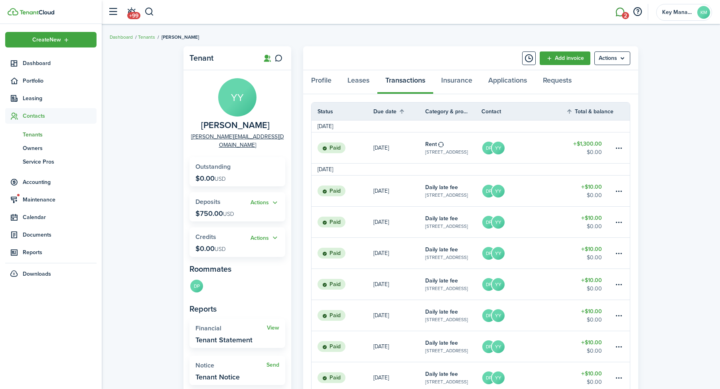
click at [624, 16] on span "2" at bounding box center [625, 15] width 7 height 7
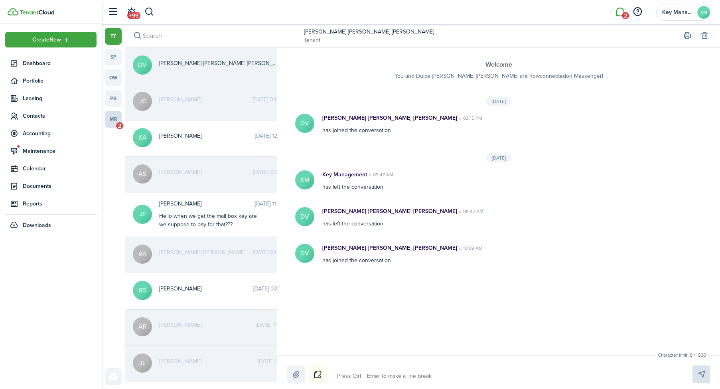
click at [117, 122] on link "mr 2" at bounding box center [113, 119] width 17 height 17
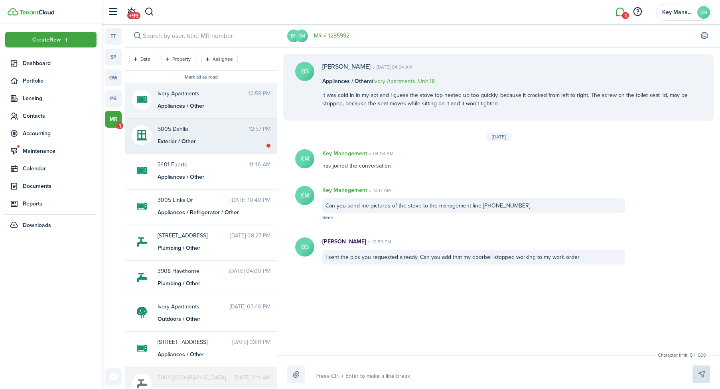
click at [216, 145] on div "Exterior / Other" at bounding box center [208, 141] width 100 height 8
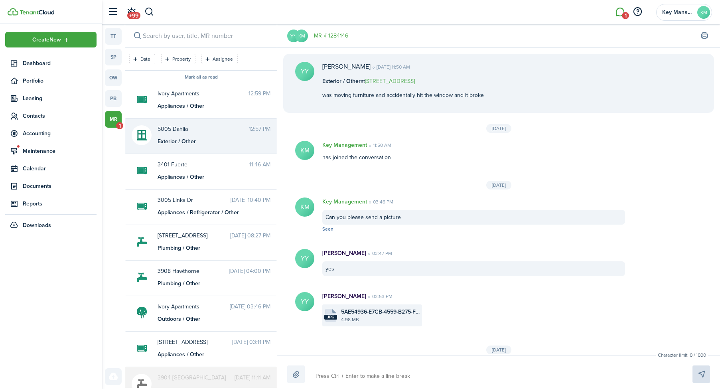
scroll to position [232, 0]
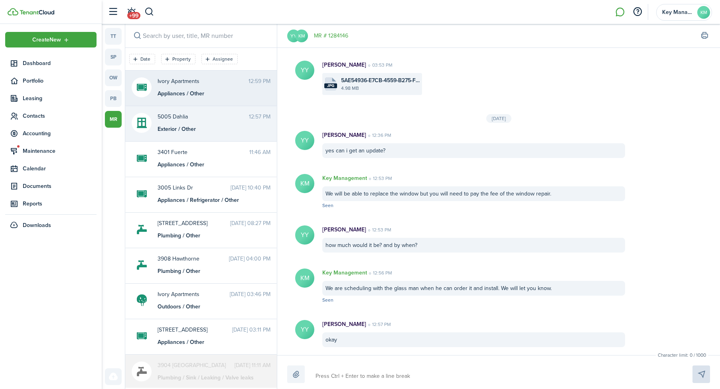
click at [204, 89] on div "Ivory Apartments 12:59 PM Appliances / Other" at bounding box center [214, 87] width 125 height 21
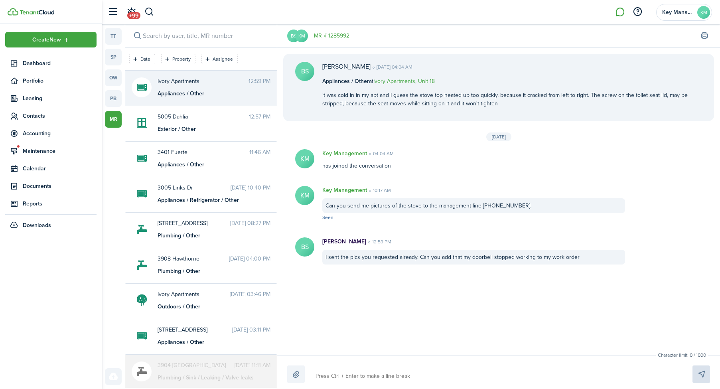
click at [459, 365] on div "Character limit: 0 / 1000 Drop your file here" at bounding box center [498, 372] width 443 height 34
click at [455, 379] on textarea at bounding box center [495, 377] width 364 height 14
